Goal: Information Seeking & Learning: Understand process/instructions

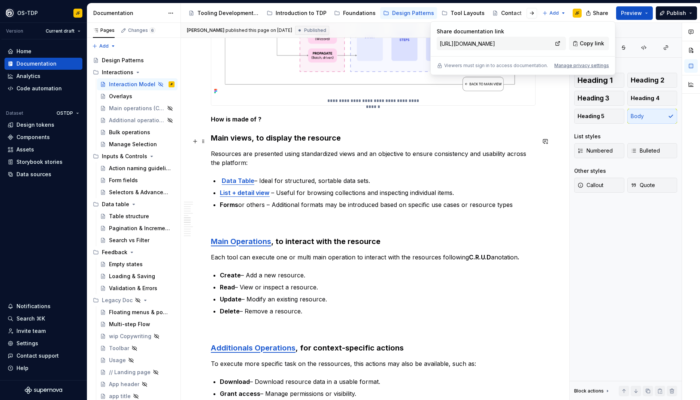
click at [357, 143] on h3 "Main views, to display the resource" at bounding box center [373, 138] width 325 height 10
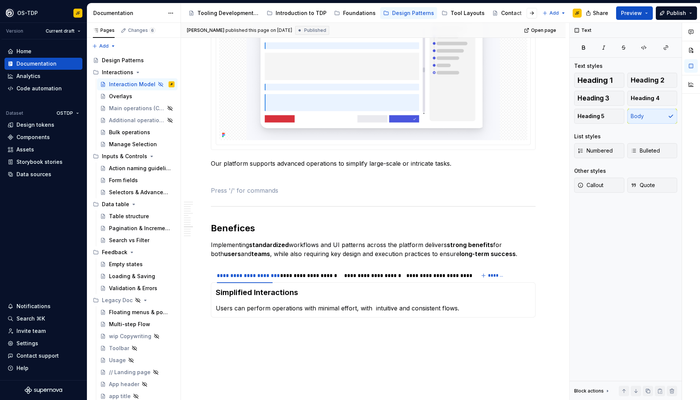
scroll to position [1574, 0]
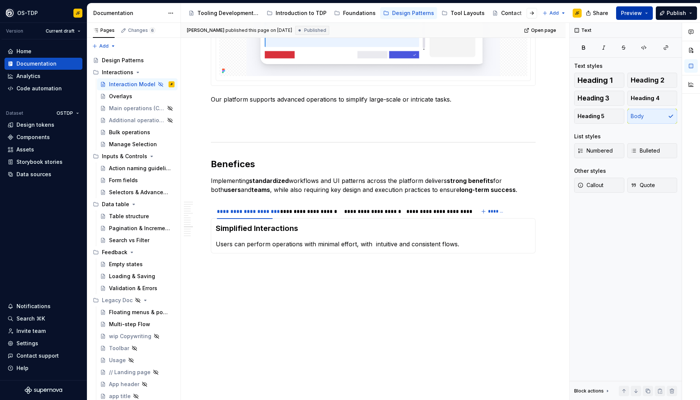
click at [649, 15] on button "Preview" at bounding box center [634, 12] width 37 height 13
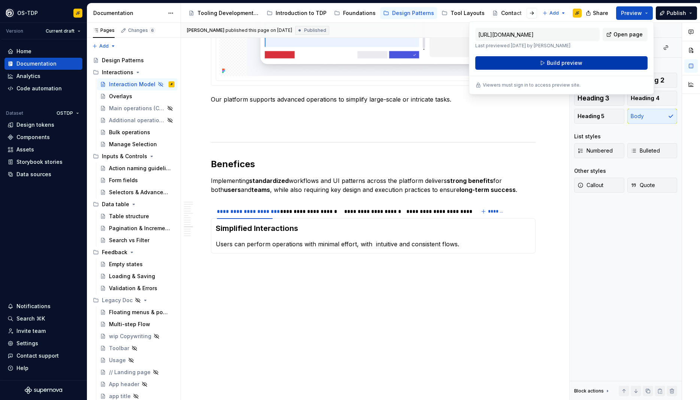
click at [569, 63] on span "Build preview" at bounding box center [565, 62] width 36 height 7
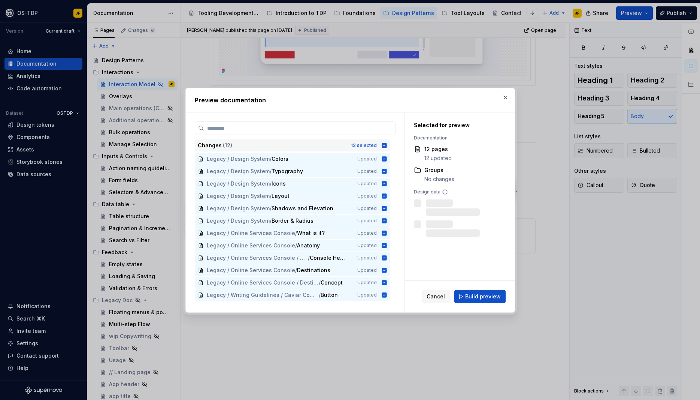
click at [387, 144] on icon at bounding box center [384, 145] width 5 height 5
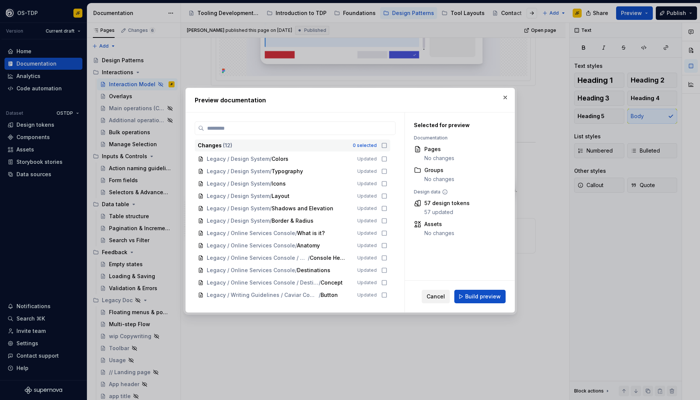
click at [434, 300] on button "Cancel" at bounding box center [436, 296] width 28 height 13
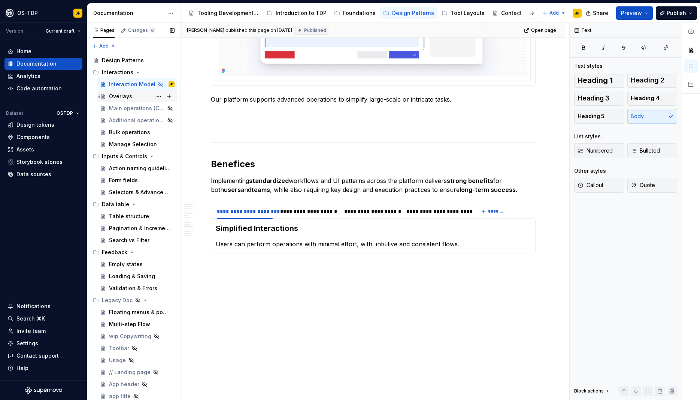
click at [116, 100] on div "Overlays" at bounding box center [120, 96] width 23 height 7
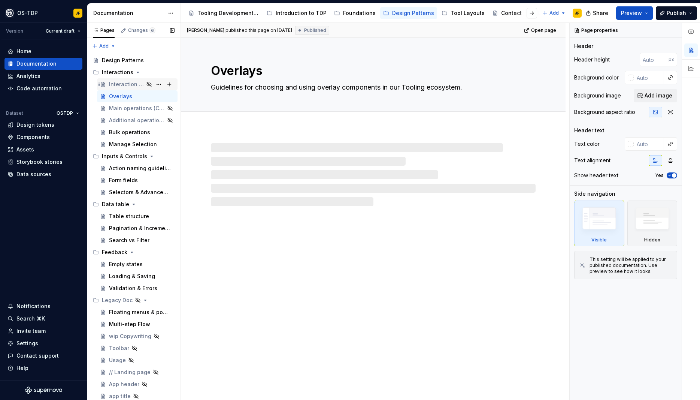
click at [121, 87] on div "Interaction Model" at bounding box center [126, 84] width 35 height 7
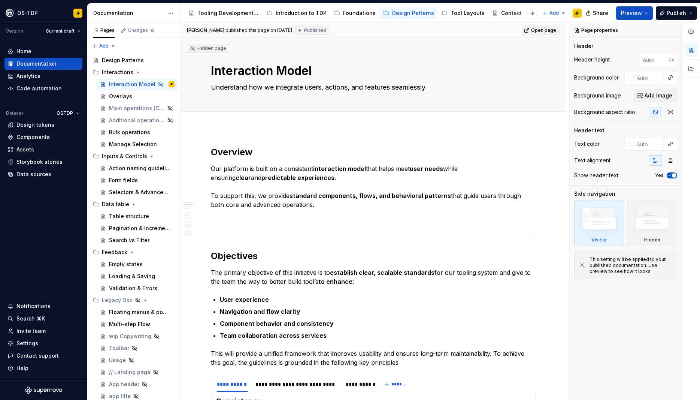
click at [547, 31] on span "Open page" at bounding box center [543, 30] width 25 height 6
click at [652, 14] on button "Preview" at bounding box center [634, 12] width 37 height 13
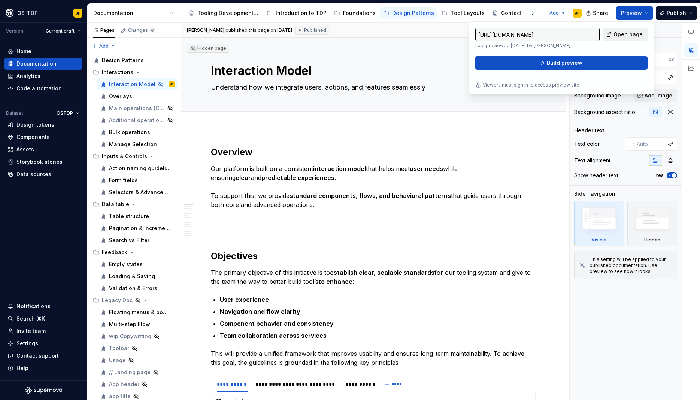
click at [627, 35] on span "Open page" at bounding box center [628, 34] width 29 height 7
click at [557, 65] on span "Build preview" at bounding box center [565, 62] width 36 height 7
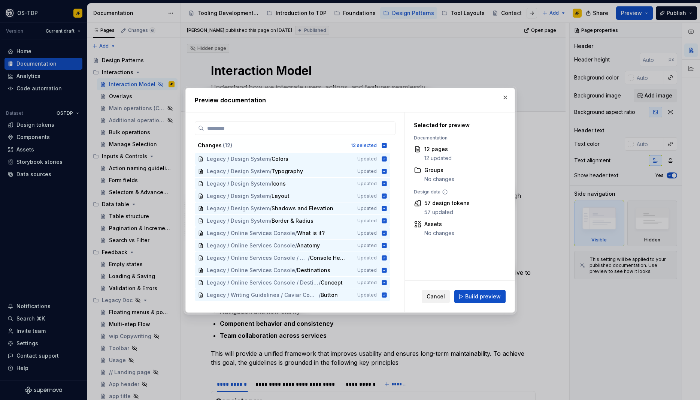
click at [443, 297] on span "Cancel" at bounding box center [436, 296] width 18 height 7
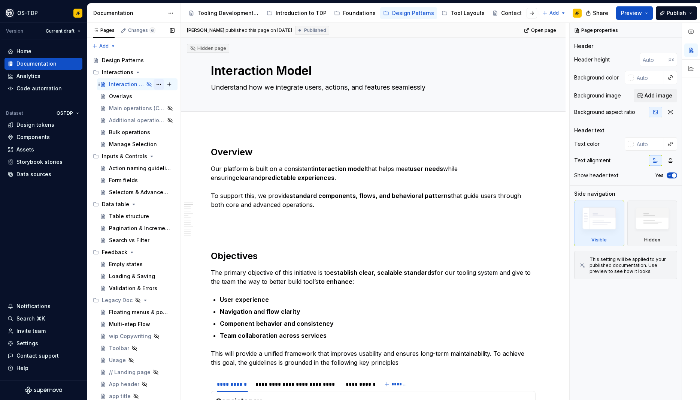
click at [159, 85] on button "Page tree" at bounding box center [159, 84] width 10 height 10
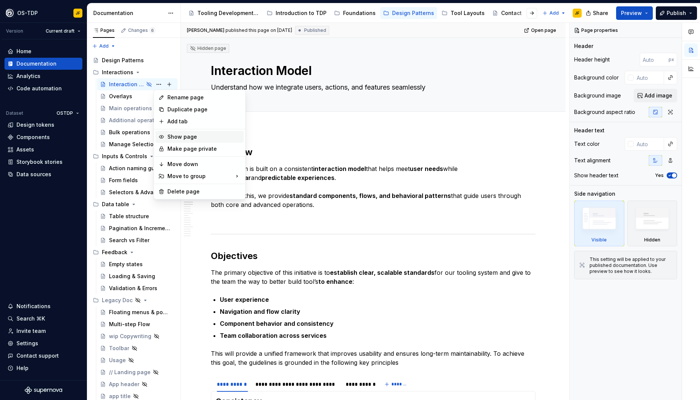
click at [183, 137] on div "Show page" at bounding box center [204, 136] width 73 height 7
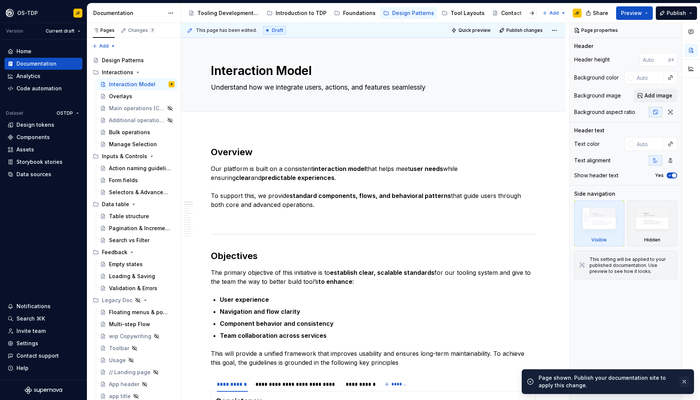
click at [684, 383] on button "button" at bounding box center [685, 381] width 10 height 10
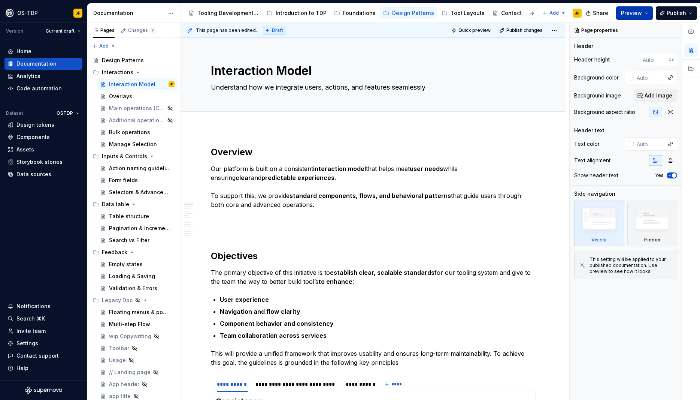
click at [647, 9] on button "Preview" at bounding box center [634, 12] width 37 height 13
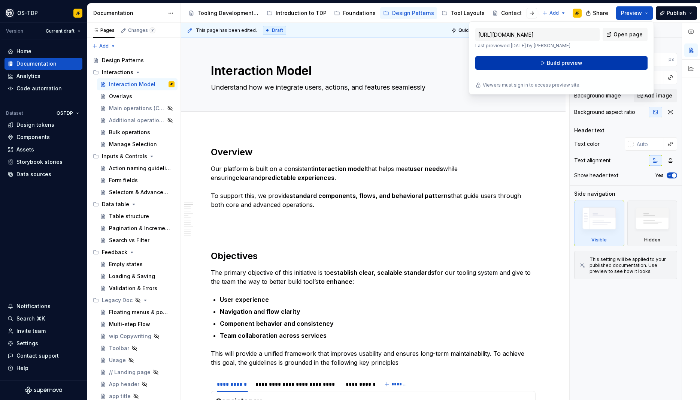
click at [547, 62] on button "Build preview" at bounding box center [562, 62] width 172 height 13
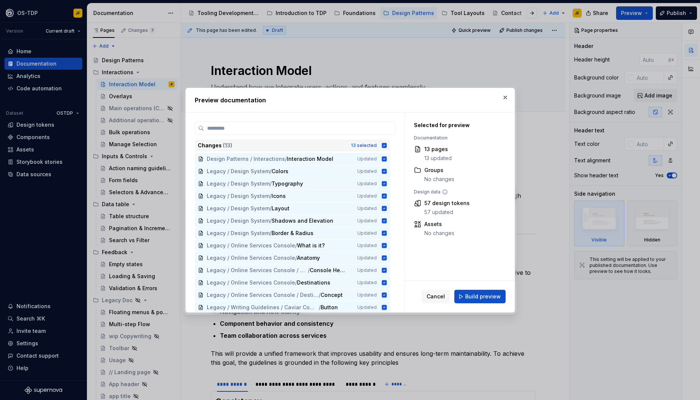
click at [387, 145] on icon at bounding box center [384, 145] width 5 height 5
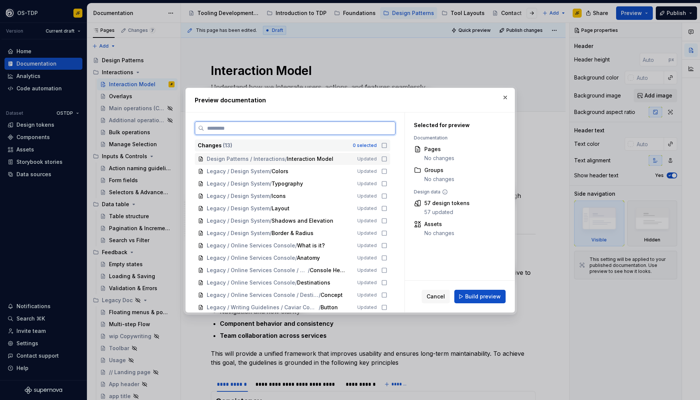
click at [387, 159] on icon at bounding box center [384, 159] width 6 height 6
click at [466, 297] on button "Build preview" at bounding box center [480, 296] width 51 height 13
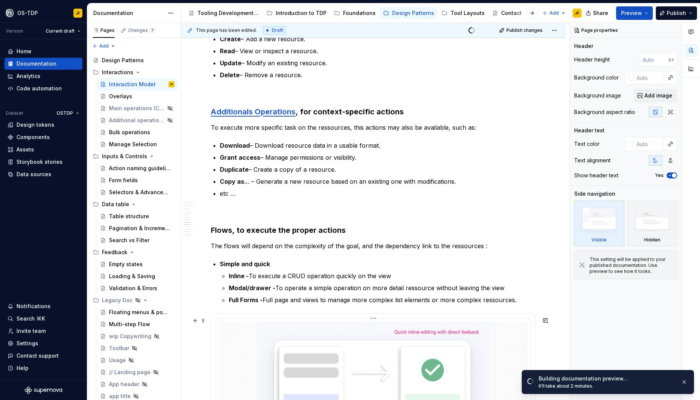
scroll to position [944, 0]
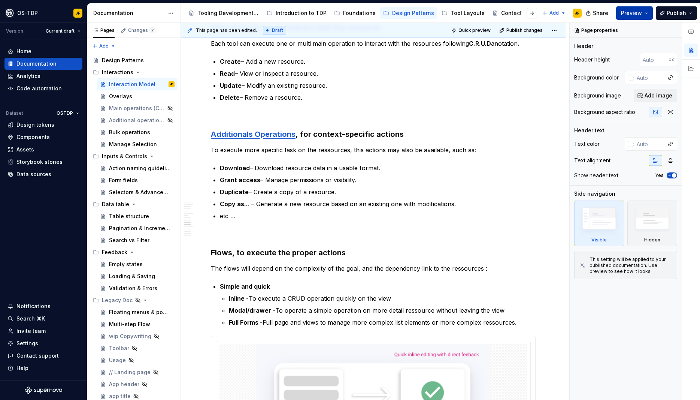
click at [651, 10] on button "Preview" at bounding box center [634, 12] width 37 height 13
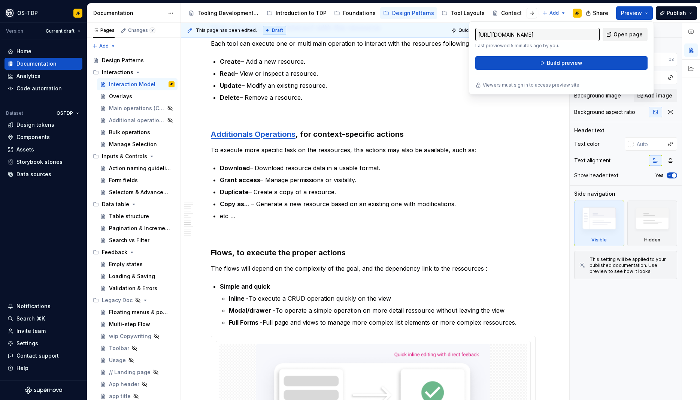
click at [612, 37] on link "Open page" at bounding box center [625, 34] width 45 height 13
type textarea "*"
